Goal: Register for event/course

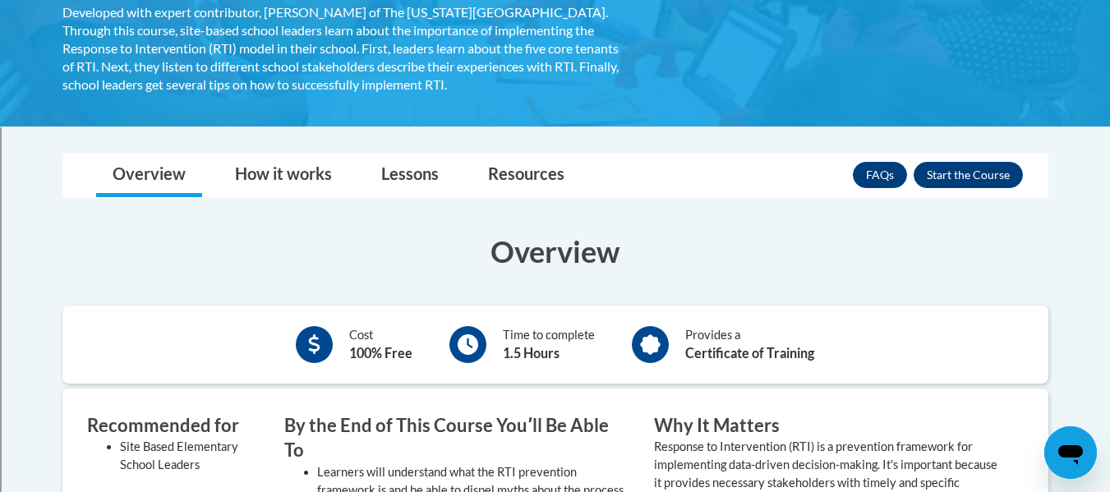
scroll to position [344, 0]
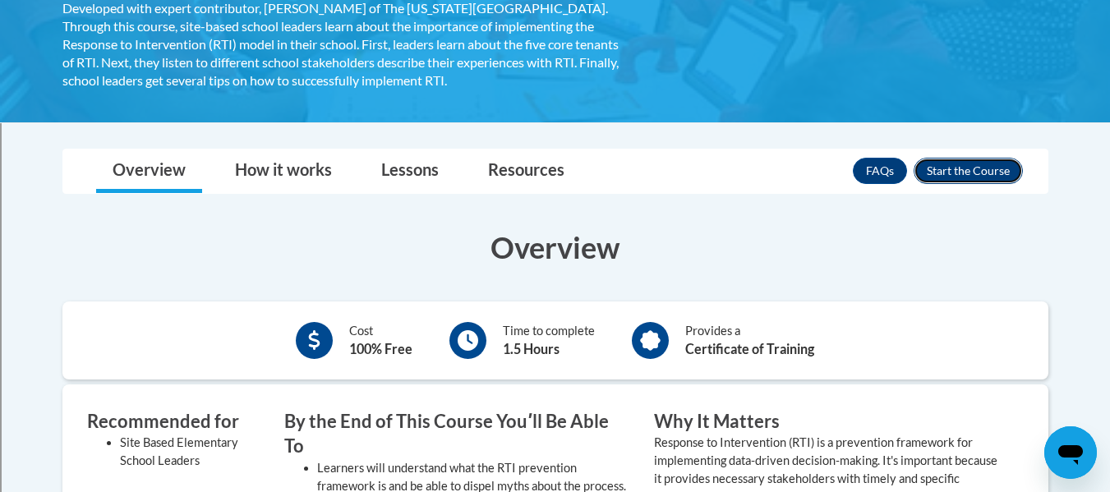
click at [972, 165] on button "Enroll" at bounding box center [968, 171] width 109 height 26
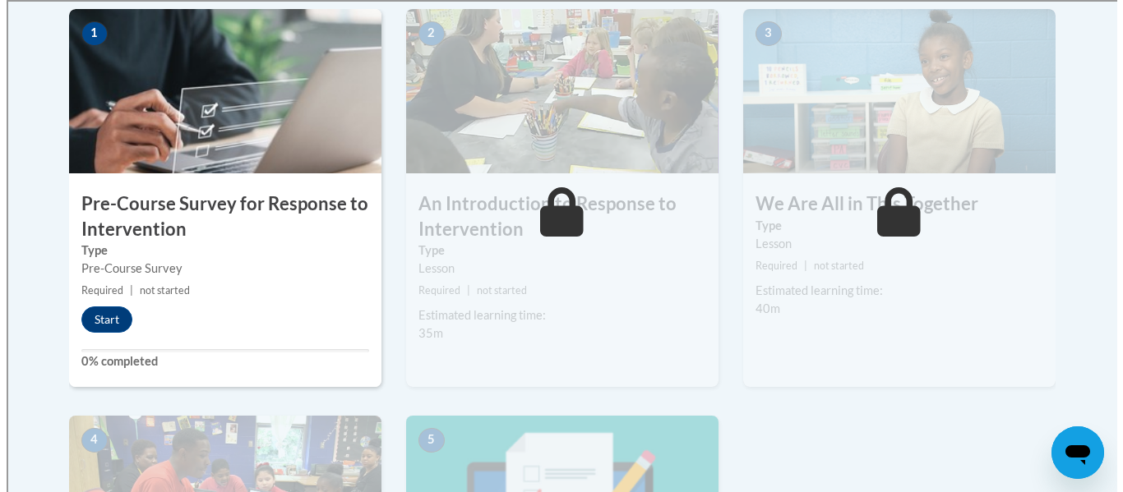
scroll to position [548, 0]
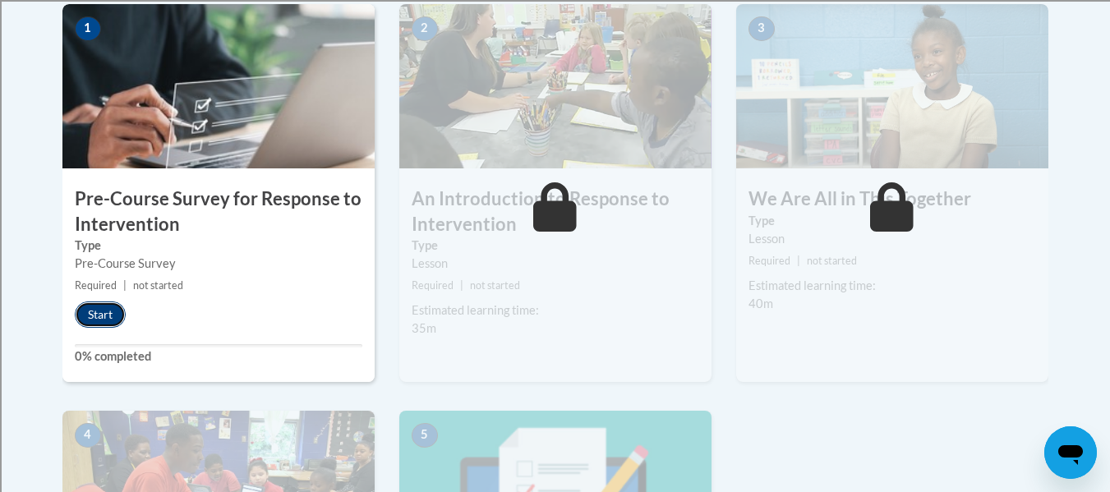
click at [96, 314] on button "Start" at bounding box center [100, 315] width 51 height 26
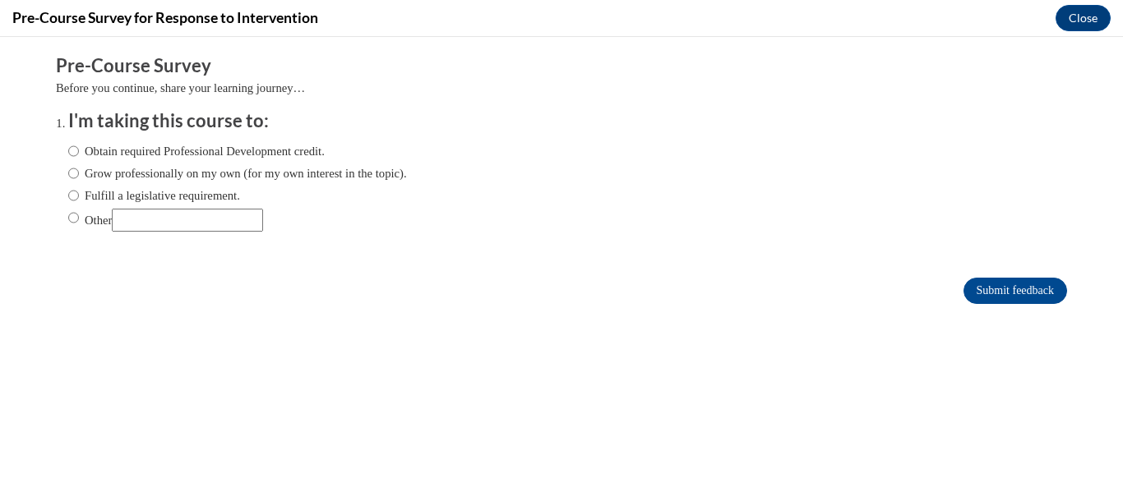
scroll to position [0, 0]
click at [215, 188] on label "Fulfill a legislative requirement." at bounding box center [154, 196] width 172 height 18
click at [79, 188] on input "Fulfill a legislative requirement." at bounding box center [73, 196] width 11 height 18
radio input "true"
click at [963, 292] on input "Submit feedback" at bounding box center [1015, 291] width 104 height 26
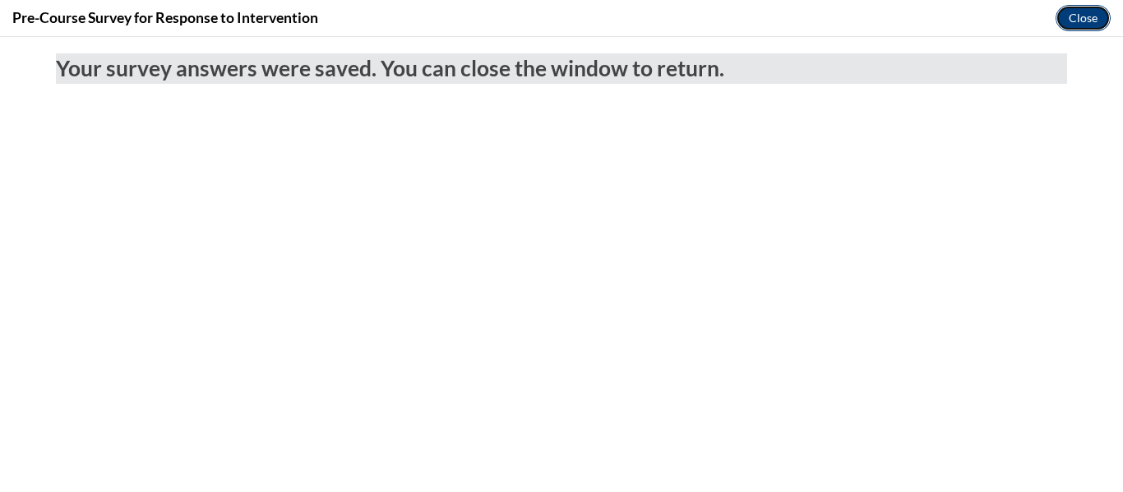
click at [1078, 17] on button "Close" at bounding box center [1082, 18] width 55 height 26
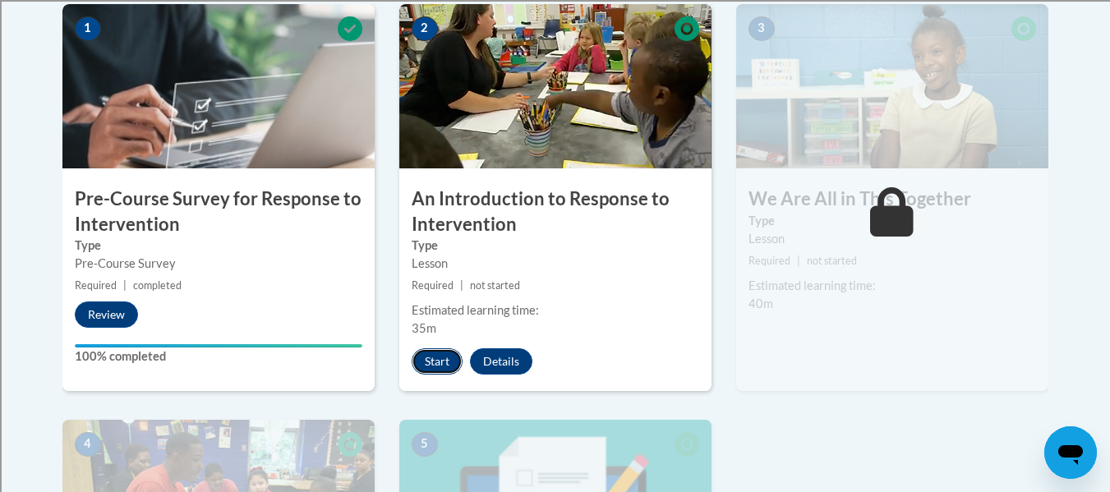
click at [455, 354] on button "Start" at bounding box center [437, 362] width 51 height 26
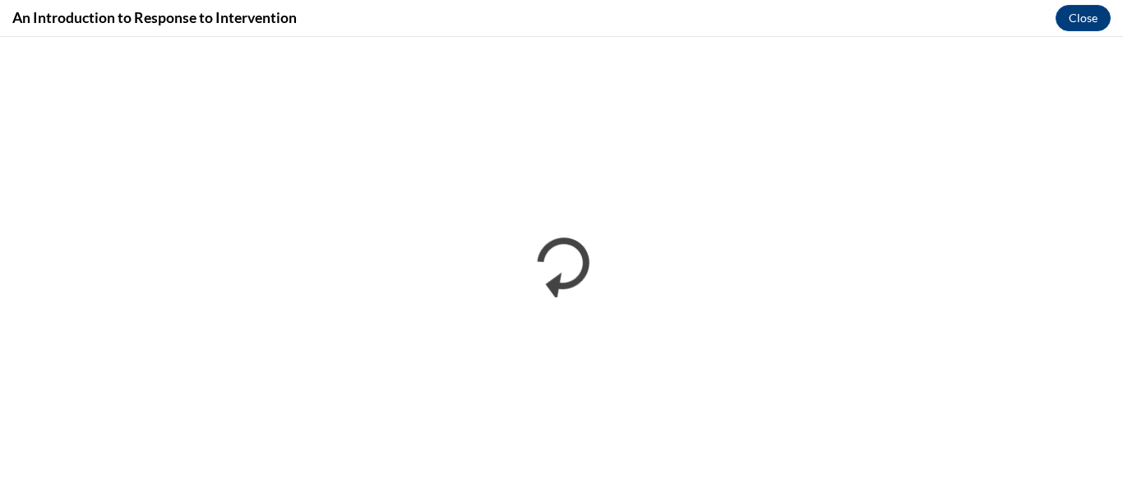
click at [870, 5] on div "An Introduction to Response to Intervention Close" at bounding box center [561, 18] width 1123 height 37
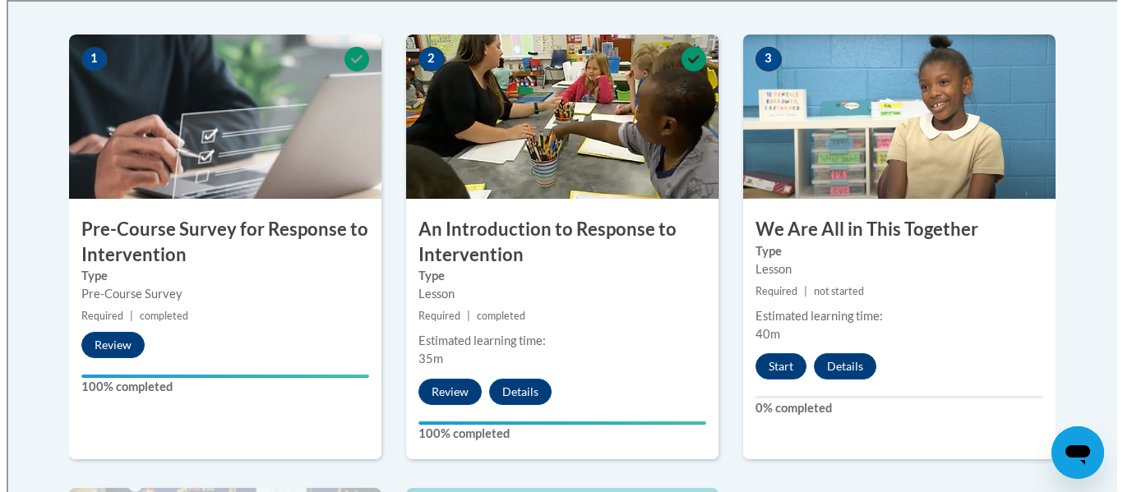
scroll to position [517, 0]
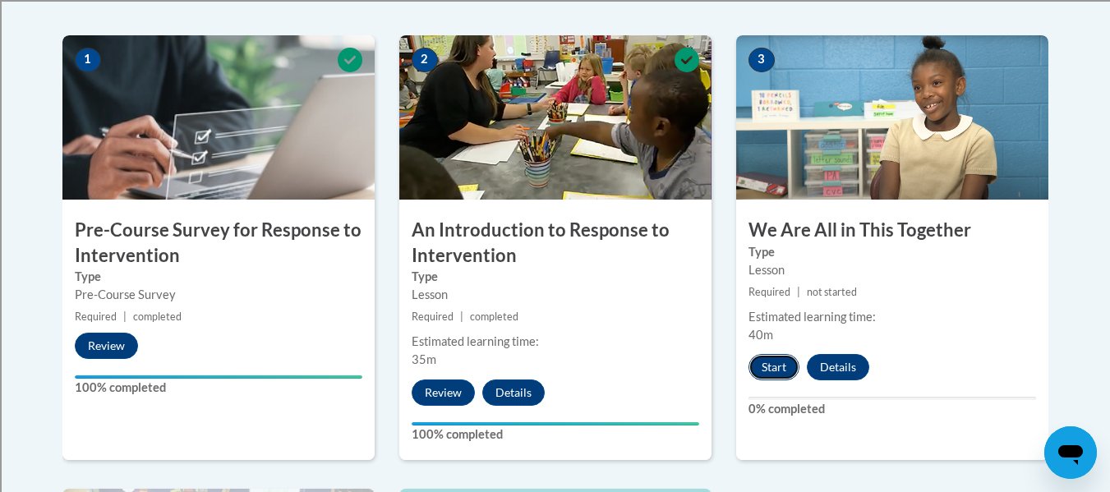
click at [765, 363] on button "Start" at bounding box center [774, 367] width 51 height 26
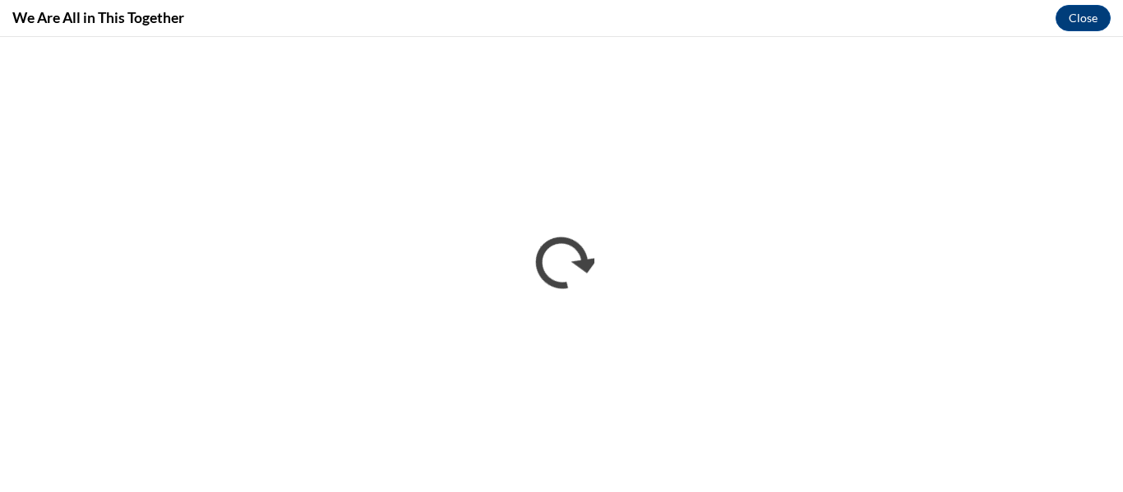
scroll to position [0, 0]
